Goal: Transaction & Acquisition: Purchase product/service

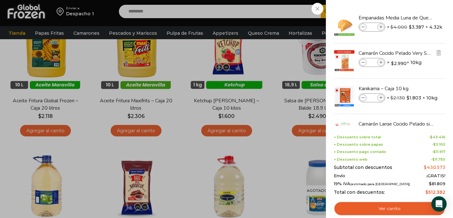
scroll to position [71, 0]
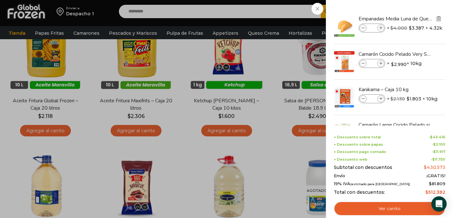
click at [439, 18] on img "Eliminar Empanadas Media Luna de Queso - Caja 160 unidades del carrito" at bounding box center [439, 19] width 6 height 6
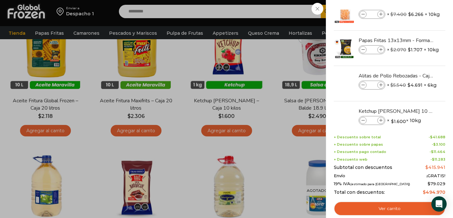
scroll to position [171, 0]
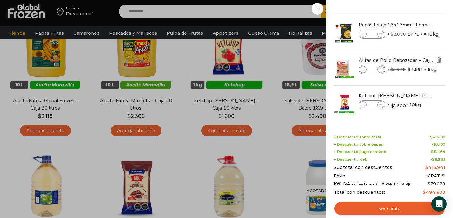
click at [438, 61] on img "Eliminar Alitas de Pollo Rebozadas - Caja 6 kg del carrito" at bounding box center [439, 60] width 6 height 6
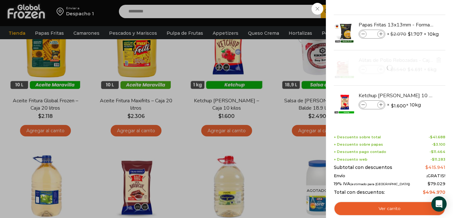
scroll to position [136, 0]
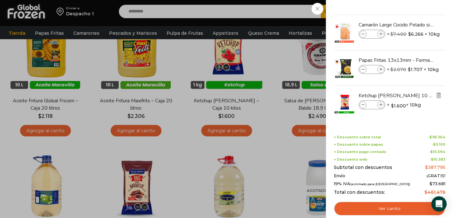
click at [438, 94] on img "Eliminar Ketchup Traverso - Caja 10 kilos del carrito" at bounding box center [439, 95] width 6 height 6
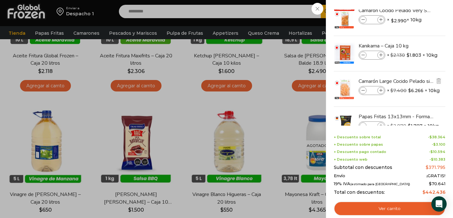
scroll to position [100, 0]
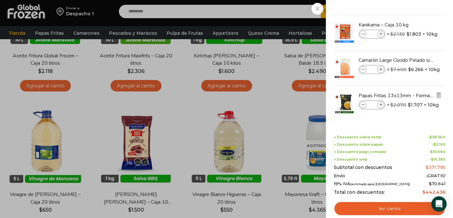
click at [437, 96] on img "Eliminar Papas Fritas 13x13mm - Formato 2,5 kg - Caja 10 kg del carrito" at bounding box center [439, 95] width 6 height 6
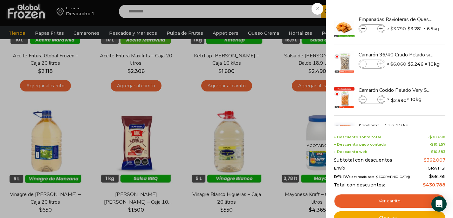
scroll to position [65, 0]
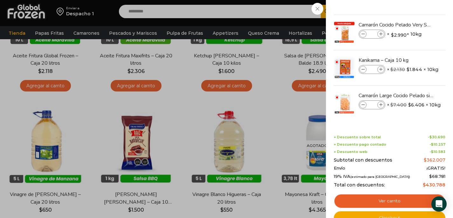
click at [415, 19] on div "9 Carrito 9 9 Shopping Cart *" at bounding box center [431, 11] width 32 height 15
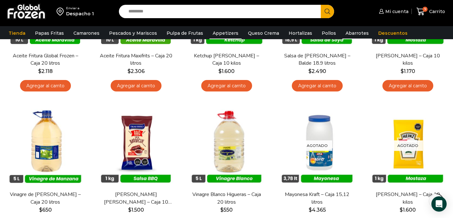
click at [216, 33] on link "Appetizers" at bounding box center [226, 33] width 32 height 12
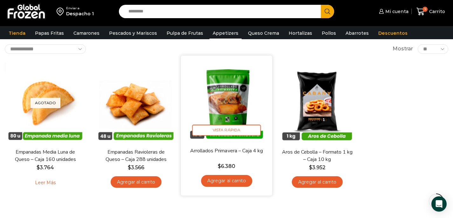
scroll to position [38, 0]
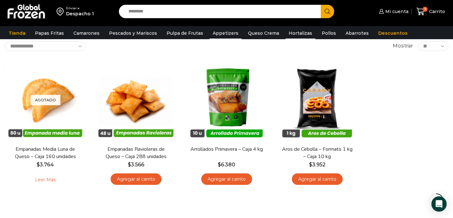
click at [297, 33] on link "Hortalizas" at bounding box center [301, 33] width 30 height 12
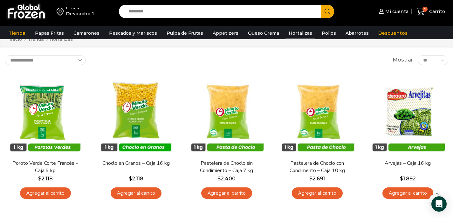
scroll to position [17, 0]
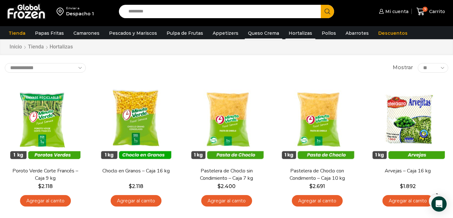
click at [267, 35] on link "Queso Crema" at bounding box center [264, 33] width 38 height 12
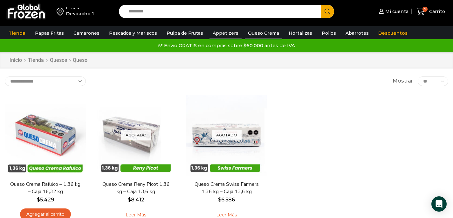
click at [228, 35] on link "Appetizers" at bounding box center [226, 33] width 32 height 12
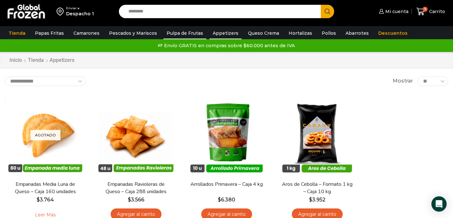
click at [192, 35] on link "Pulpa de Frutas" at bounding box center [184, 33] width 43 height 12
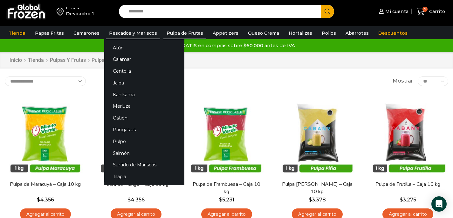
click at [150, 33] on link "Pescados y Mariscos" at bounding box center [133, 33] width 54 height 12
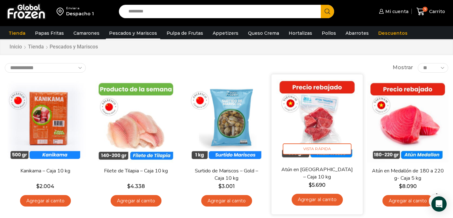
scroll to position [17, 0]
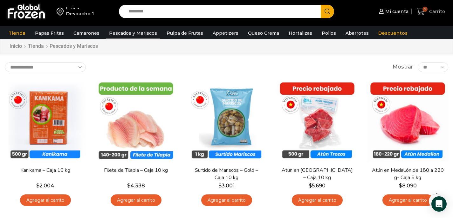
click at [422, 11] on icon at bounding box center [421, 11] width 9 height 9
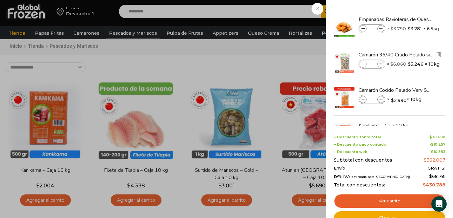
scroll to position [65, 0]
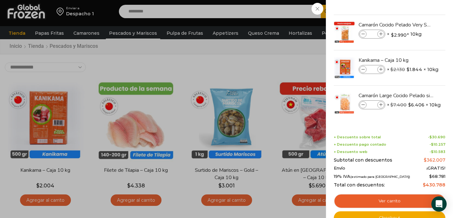
click at [415, 19] on div "9 Carrito 9 9 Shopping Cart * $" at bounding box center [431, 11] width 32 height 15
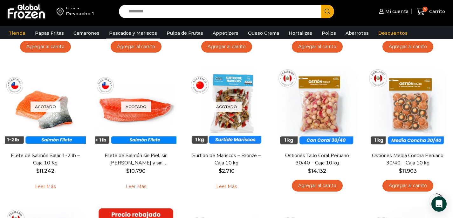
scroll to position [312, 0]
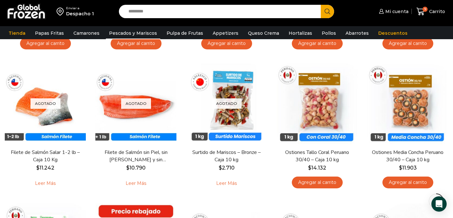
click at [161, 16] on input "Search input" at bounding box center [221, 11] width 193 height 13
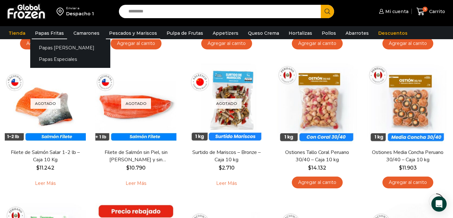
click at [43, 35] on link "Papas Fritas" at bounding box center [49, 33] width 35 height 12
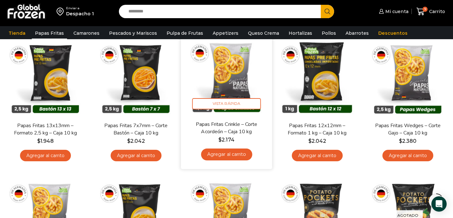
scroll to position [63, 0]
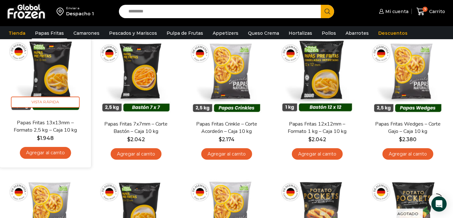
click at [65, 154] on link "Agregar al carrito" at bounding box center [45, 153] width 51 height 12
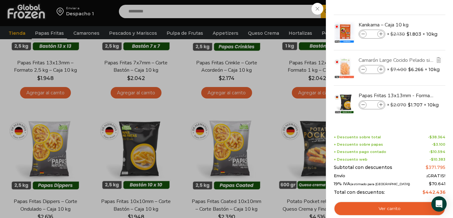
scroll to position [0, 0]
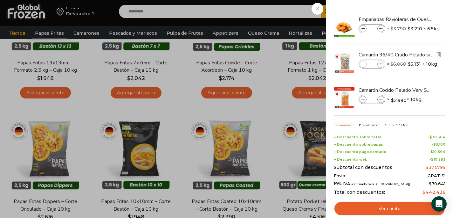
click at [362, 61] on span at bounding box center [363, 63] width 7 height 7
type input "*"
click at [362, 61] on span at bounding box center [363, 63] width 7 height 7
type input "*"
click at [362, 62] on span at bounding box center [363, 63] width 7 height 7
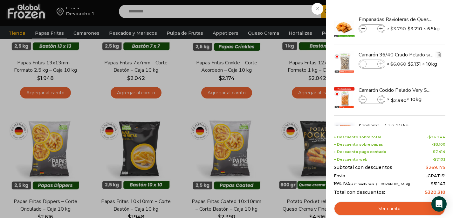
type input "*"
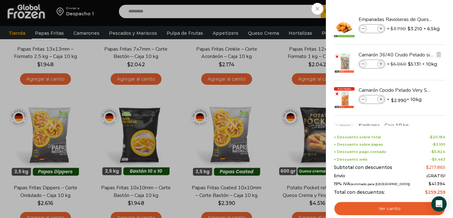
click at [375, 64] on input "*" at bounding box center [372, 63] width 10 height 7
type input "*"
click at [402, 44] on li "Empanadas Ravioleras de Queso - Caja 288 unidades Empanadas Ravioleras de Queso…" at bounding box center [389, 27] width 113 height 35
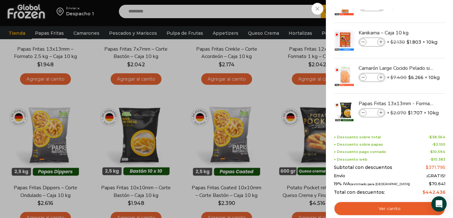
scroll to position [100, 0]
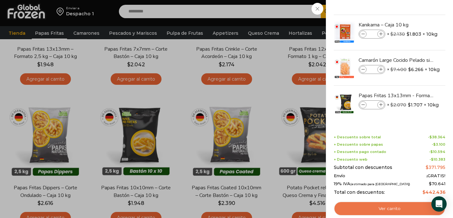
click at [389, 204] on link "Ver carrito" at bounding box center [390, 208] width 112 height 15
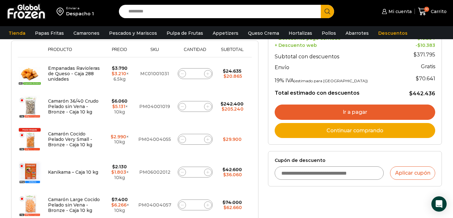
scroll to position [130, 0]
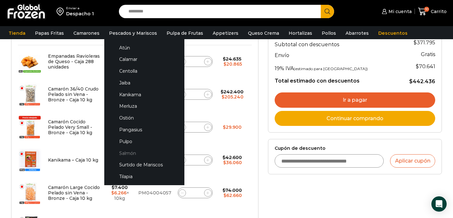
click at [137, 155] on link "Salmón" at bounding box center [144, 153] width 67 height 12
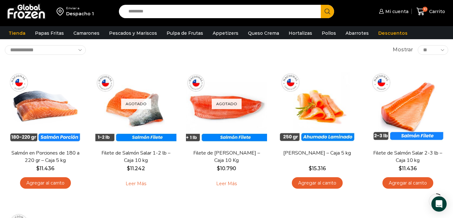
scroll to position [32, 0]
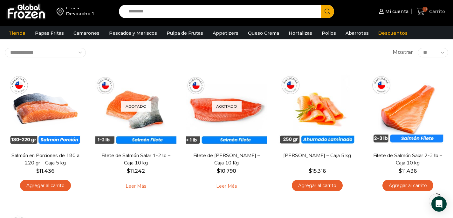
click at [423, 11] on icon at bounding box center [421, 11] width 9 height 9
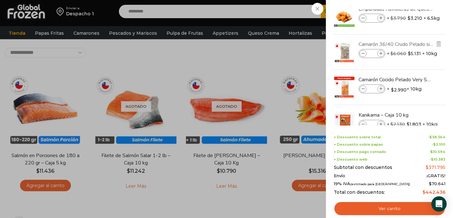
scroll to position [12, 0]
